Goal: Task Accomplishment & Management: Use online tool/utility

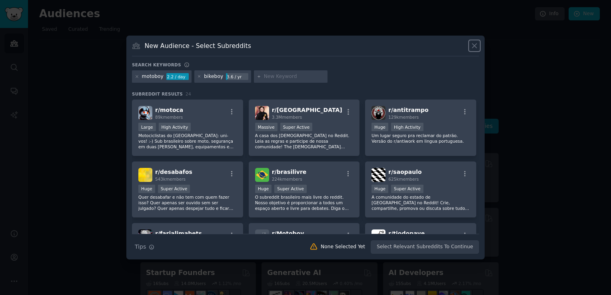
click at [475, 46] on icon at bounding box center [474, 46] width 8 height 8
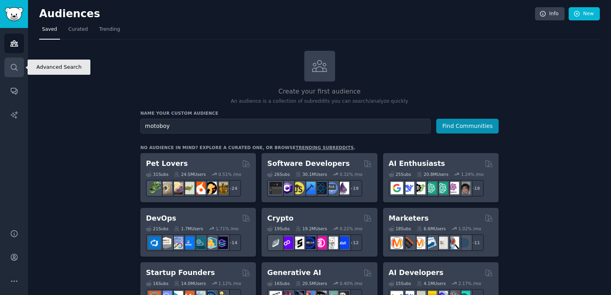
click at [12, 74] on link "Search" at bounding box center [14, 68] width 20 height 20
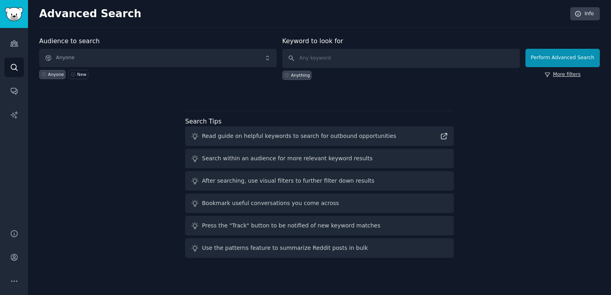
click at [563, 76] on link "More filters" at bounding box center [563, 74] width 36 height 7
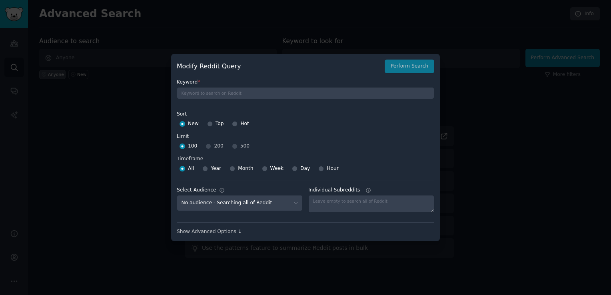
click at [525, 102] on div at bounding box center [305, 147] width 611 height 295
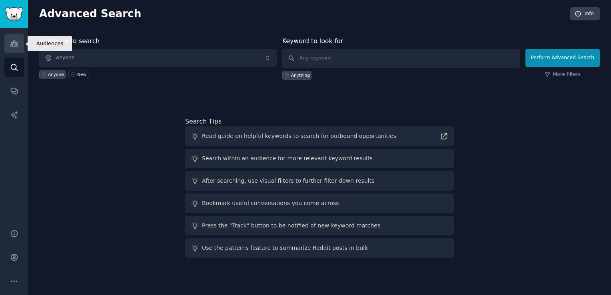
click at [18, 39] on icon "Sidebar" at bounding box center [14, 43] width 8 height 8
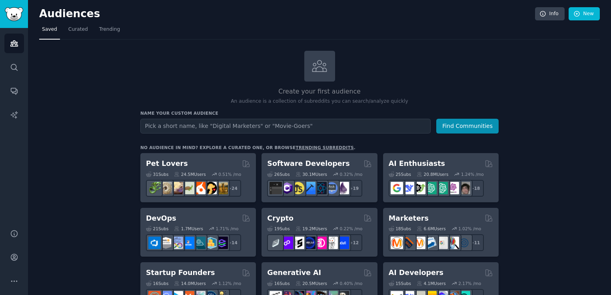
click at [244, 130] on input "text" at bounding box center [285, 126] width 290 height 15
type input "bikeboy"
click at [436, 119] on button "Find Communities" at bounding box center [467, 126] width 62 height 15
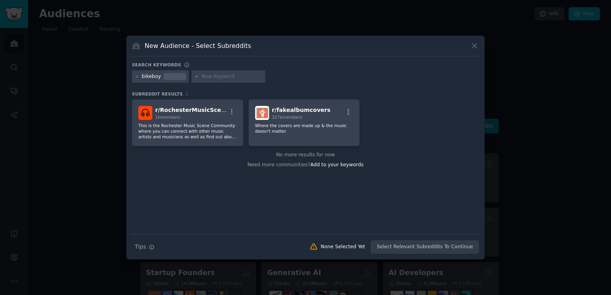
click at [218, 76] on input "text" at bounding box center [232, 76] width 61 height 7
type input "motoboy"
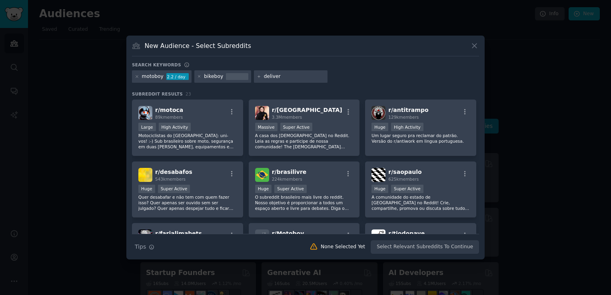
type input "delivery"
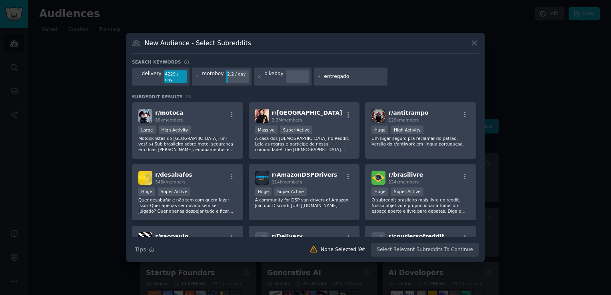
type input "entregador"
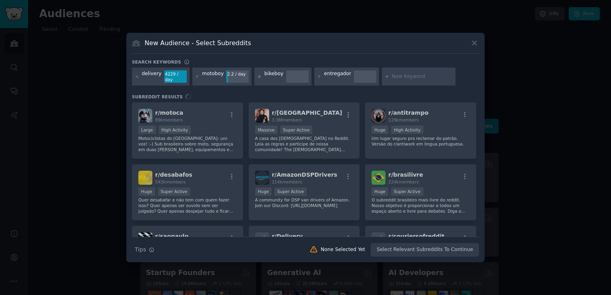
click at [257, 77] on icon at bounding box center [259, 76] width 4 height 4
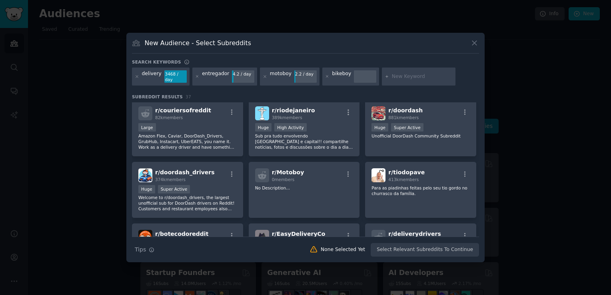
scroll to position [251, 0]
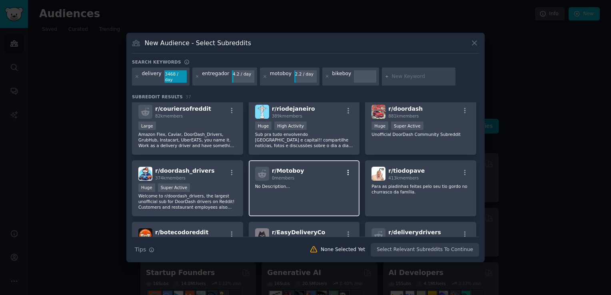
click at [348, 170] on icon "button" at bounding box center [349, 173] width 2 height 6
click at [475, 45] on icon at bounding box center [474, 43] width 4 height 4
